Goal: Task Accomplishment & Management: Complete application form

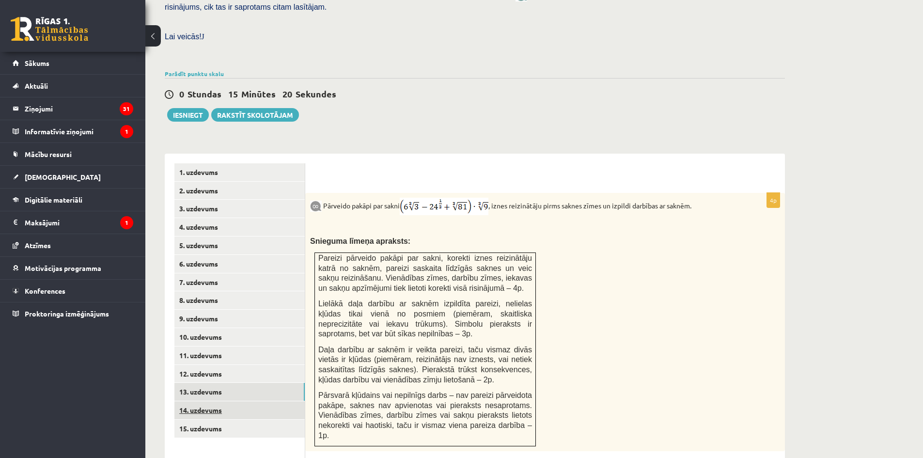
click at [230, 401] on link "14. uzdevums" at bounding box center [239, 410] width 130 height 18
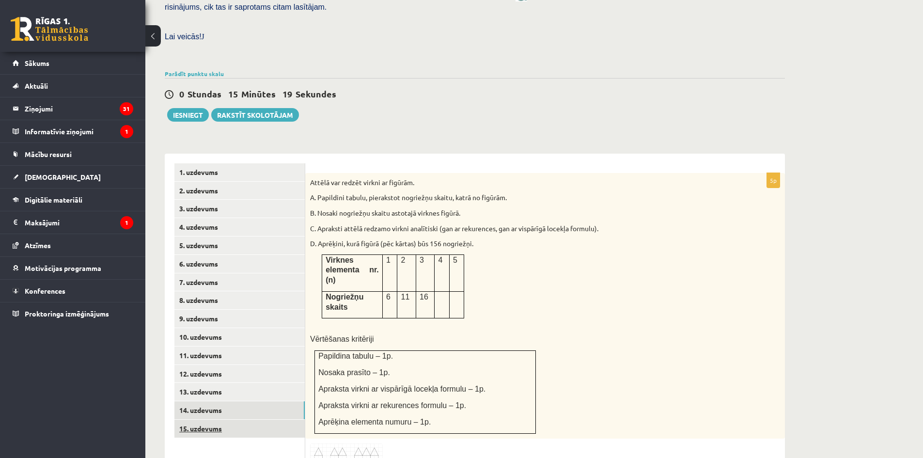
click at [239, 420] on link "15. uzdevums" at bounding box center [239, 429] width 130 height 18
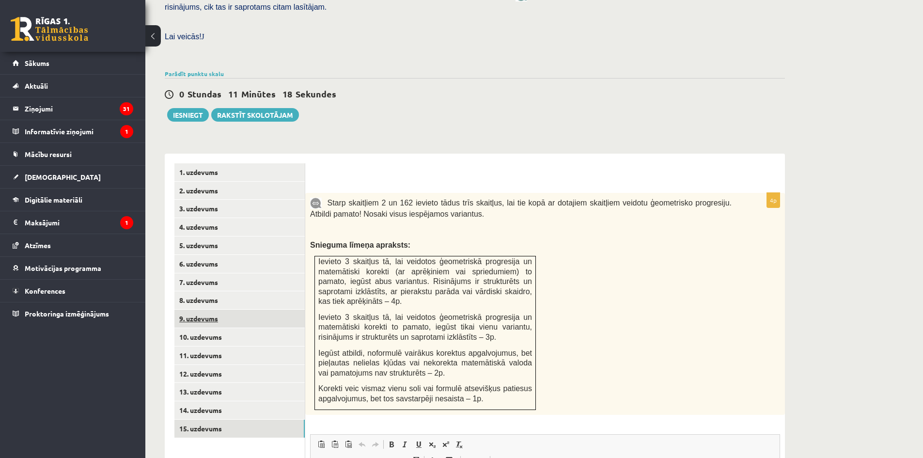
click at [220, 310] on link "9. uzdevums" at bounding box center [239, 319] width 130 height 18
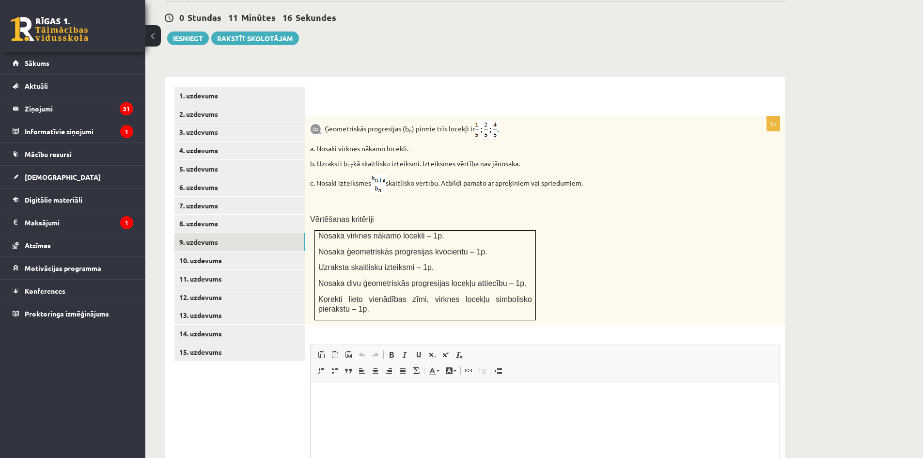
scroll to position [440, 0]
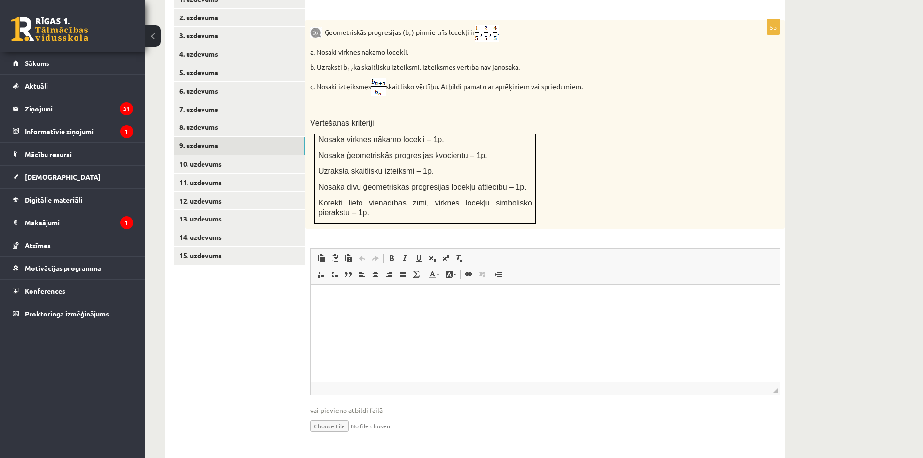
click at [342, 415] on input "file" at bounding box center [545, 425] width 470 height 20
type input "**********"
click at [207, 155] on link "10. uzdevums" at bounding box center [239, 164] width 130 height 18
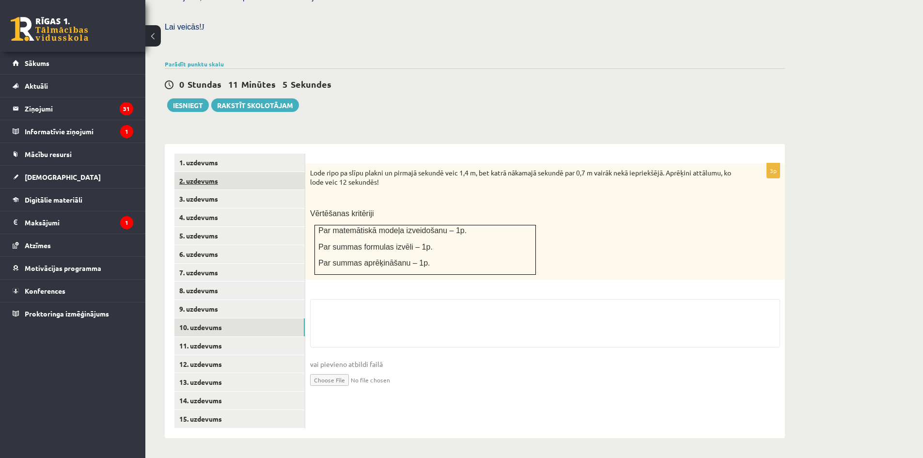
scroll to position [255, 0]
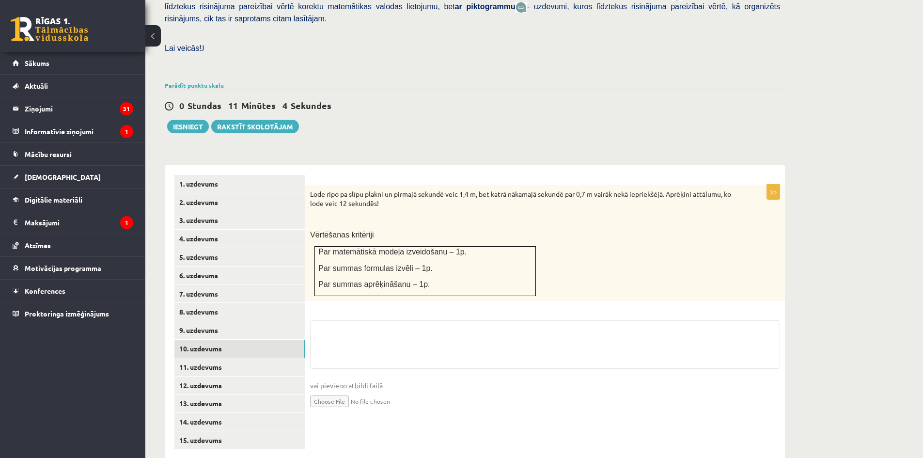
click at [334, 390] on input "file" at bounding box center [545, 400] width 470 height 20
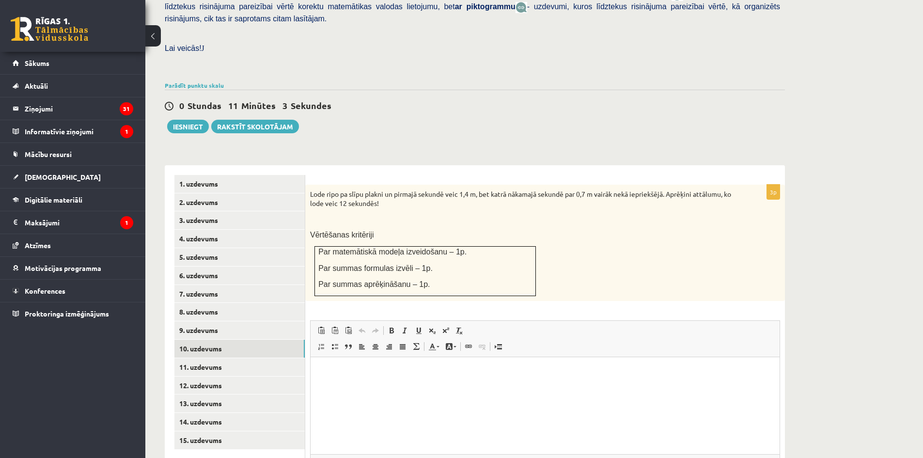
scroll to position [0, 0]
type input "**********"
click at [210, 358] on link "11. uzdevums" at bounding box center [239, 367] width 130 height 18
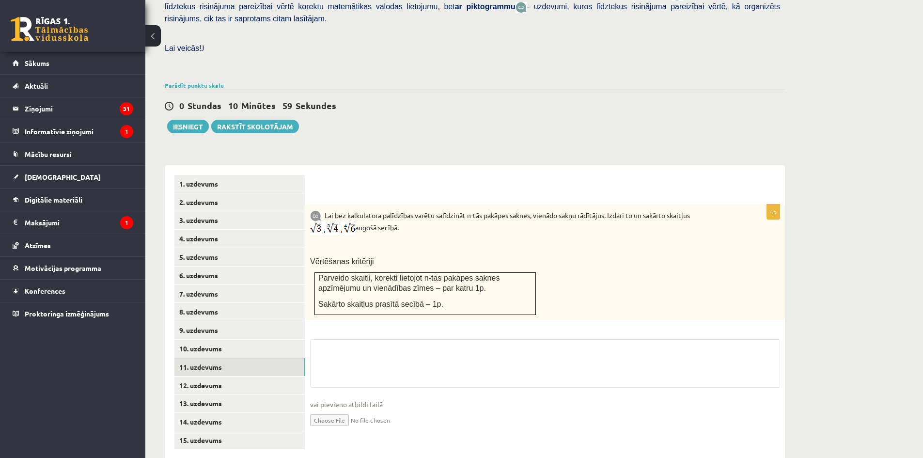
click at [337, 409] on input "file" at bounding box center [545, 419] width 470 height 20
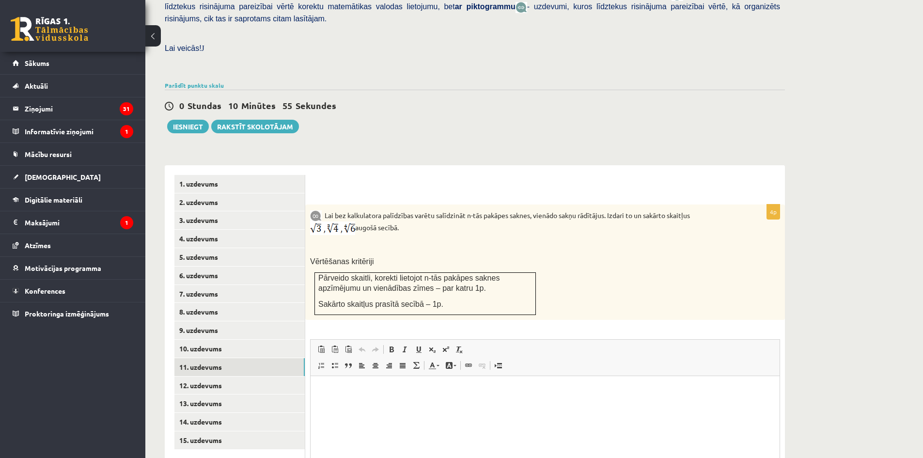
type input "**********"
click at [226, 376] on link "12. uzdevums" at bounding box center [239, 385] width 130 height 18
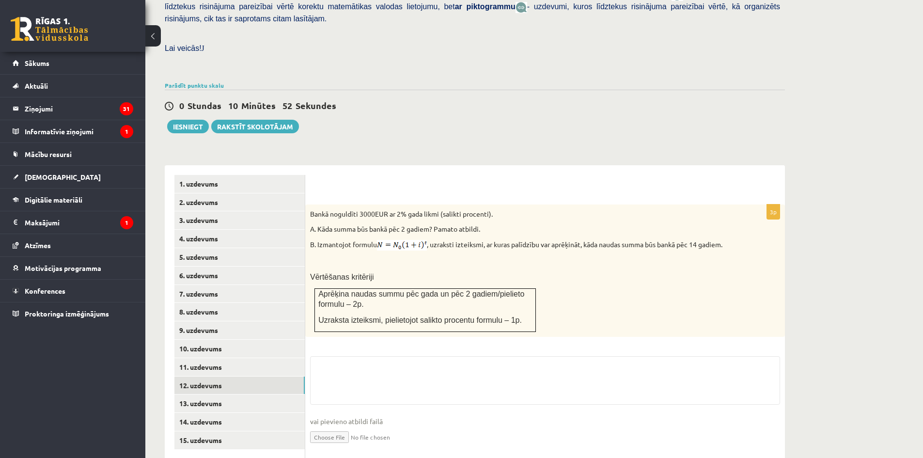
click at [328, 426] on input "file" at bounding box center [545, 436] width 470 height 20
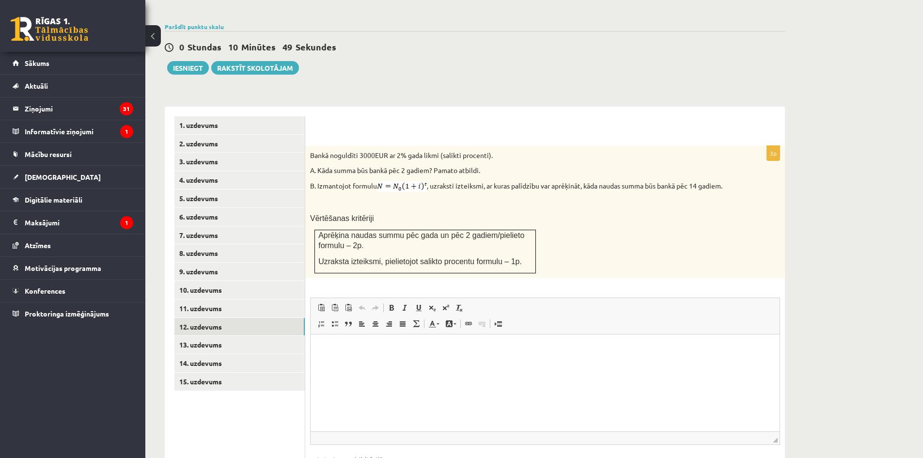
scroll to position [374, 0]
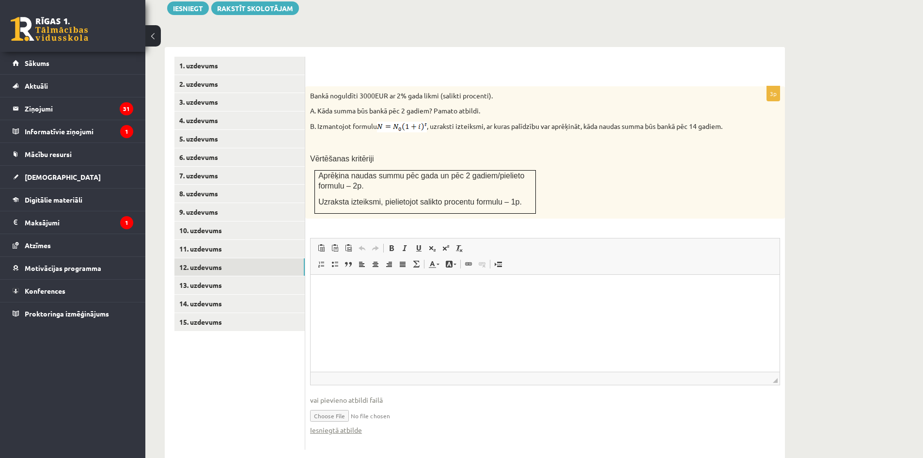
click at [342, 405] on input "file" at bounding box center [545, 415] width 470 height 20
click at [337, 405] on input "file" at bounding box center [545, 415] width 470 height 20
type input "**********"
click at [328, 405] on input "file" at bounding box center [545, 415] width 470 height 20
click at [340, 425] on link "Iesniegtā atbilde" at bounding box center [336, 430] width 52 height 10
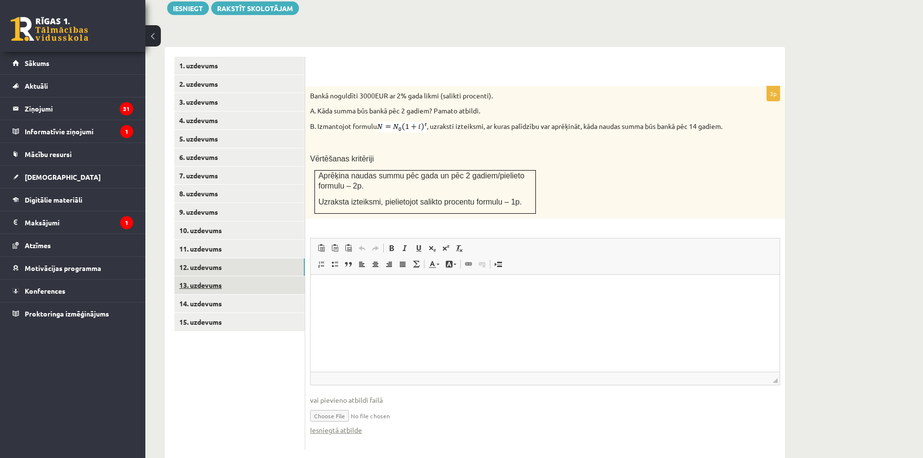
click at [238, 276] on link "13. uzdevums" at bounding box center [239, 285] width 130 height 18
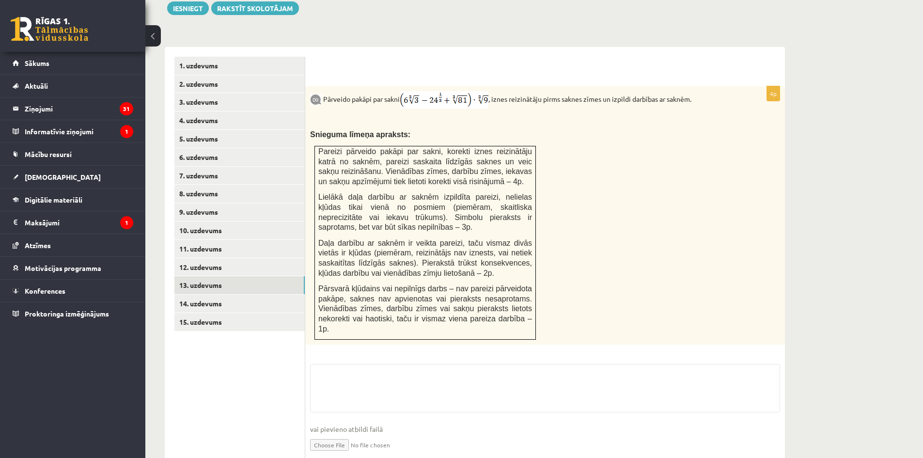
click at [335, 434] on input "file" at bounding box center [545, 444] width 470 height 20
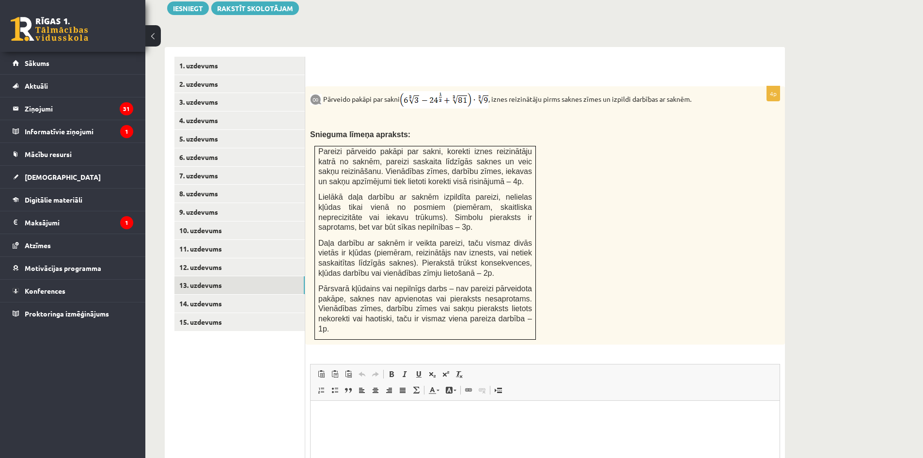
scroll to position [0, 0]
type input "**********"
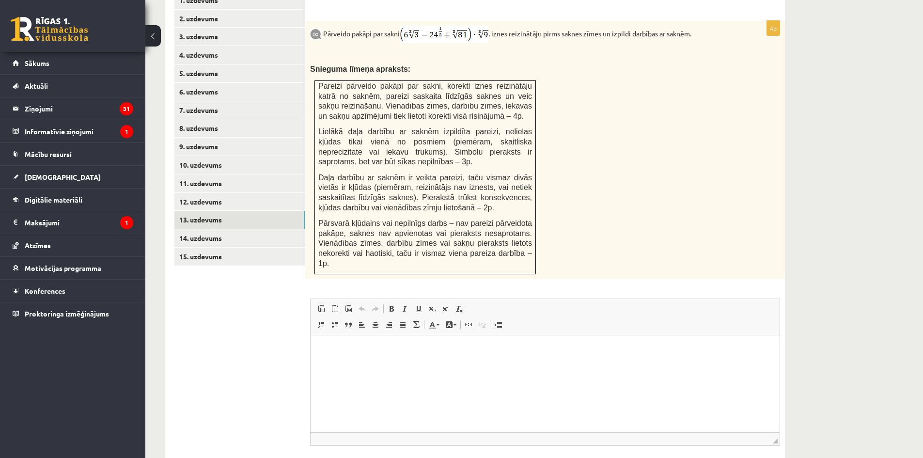
scroll to position [490, 0]
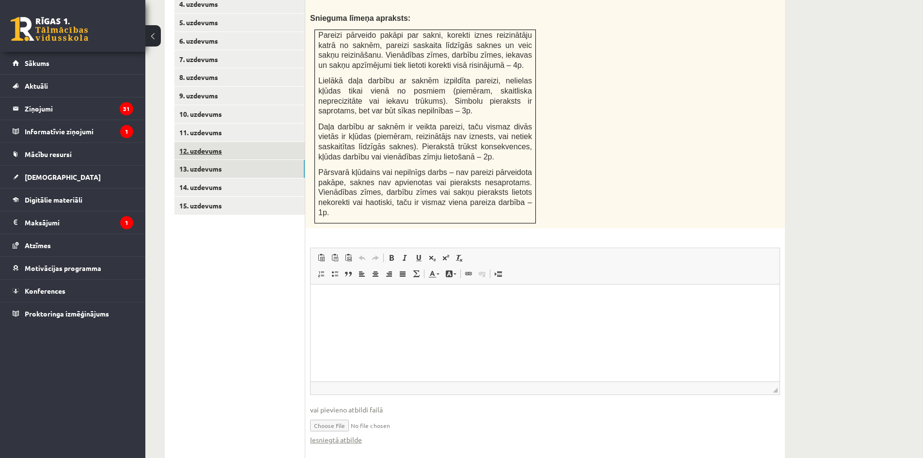
click at [215, 142] on link "12. uzdevums" at bounding box center [239, 151] width 130 height 18
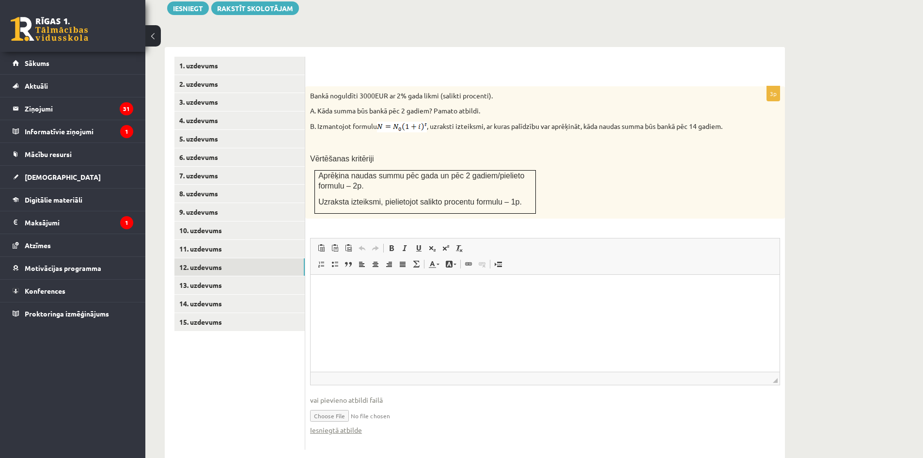
scroll to position [0, 0]
click at [330, 405] on input "file" at bounding box center [545, 415] width 470 height 20
type input "**********"
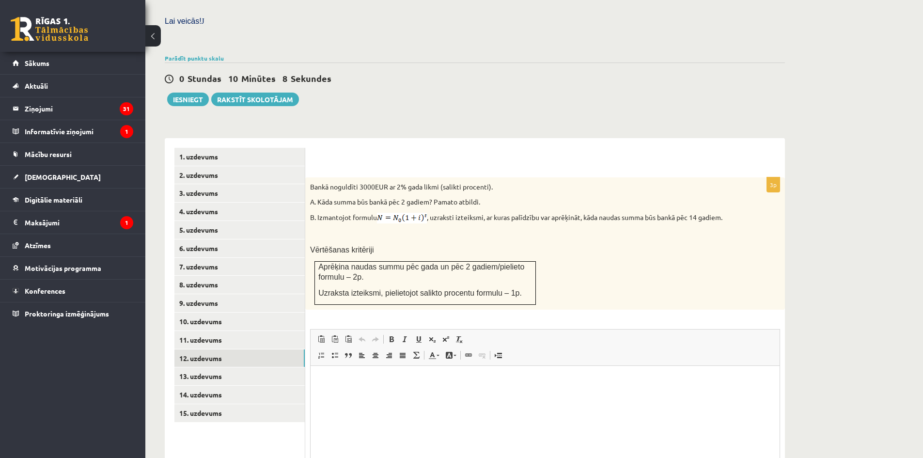
scroll to position [180, 0]
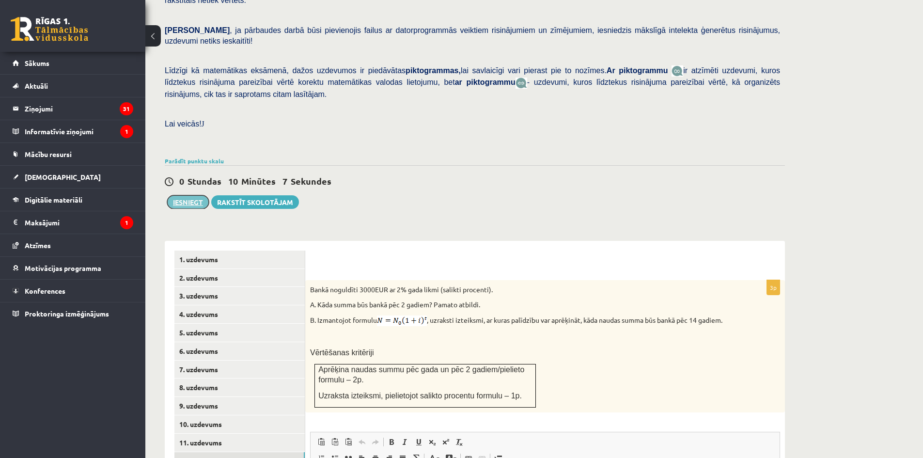
click at [185, 195] on button "Iesniegt" at bounding box center [188, 202] width 42 height 14
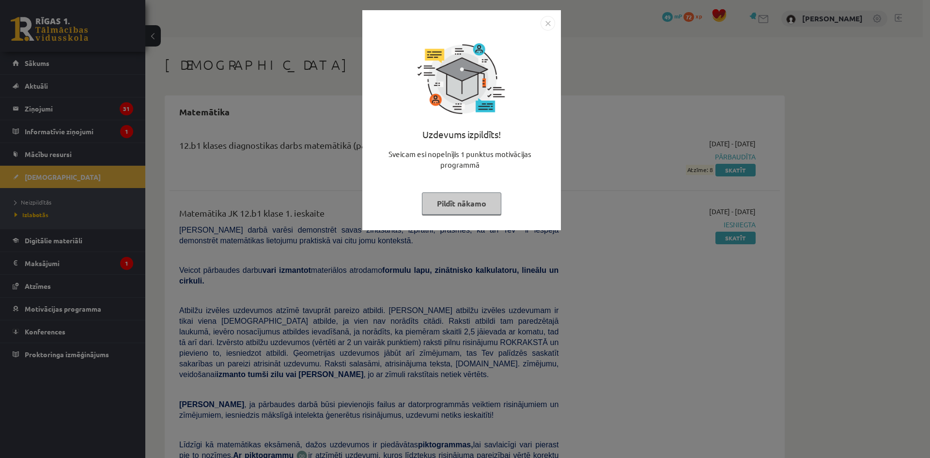
click at [476, 205] on button "Pildīt nākamo" at bounding box center [461, 203] width 79 height 22
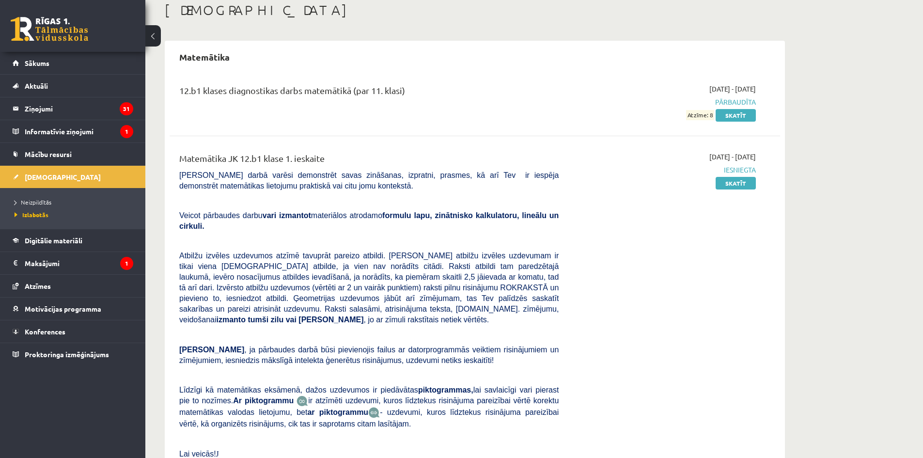
scroll to position [100, 0]
